Goal: Find specific page/section

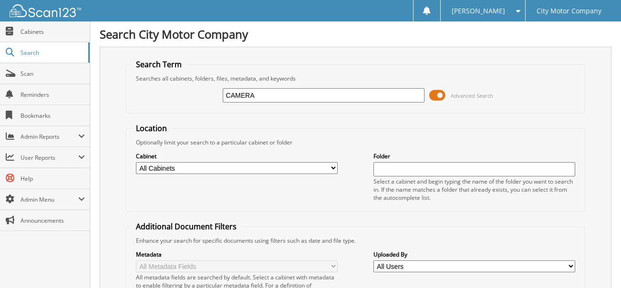
type input "CAMERA"
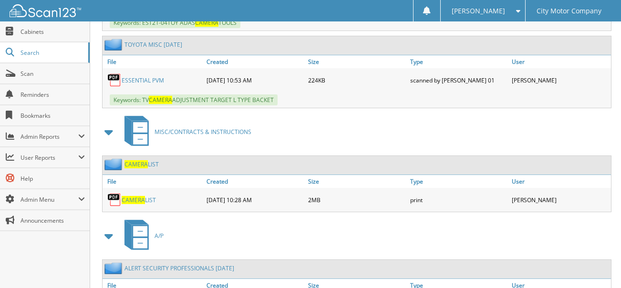
scroll to position [572, 0]
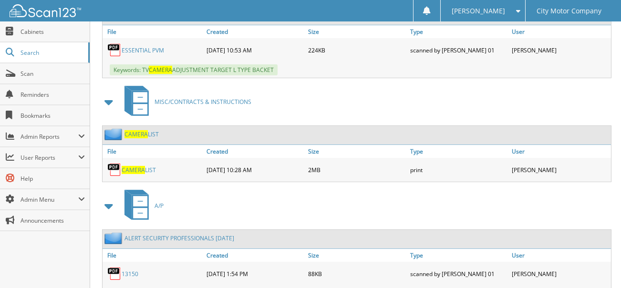
click at [134, 166] on span "CAMERA" at bounding box center [133, 170] width 23 height 8
click at [21, 73] on span "Scan" at bounding box center [53, 74] width 64 height 8
